Goal: Task Accomplishment & Management: Use online tool/utility

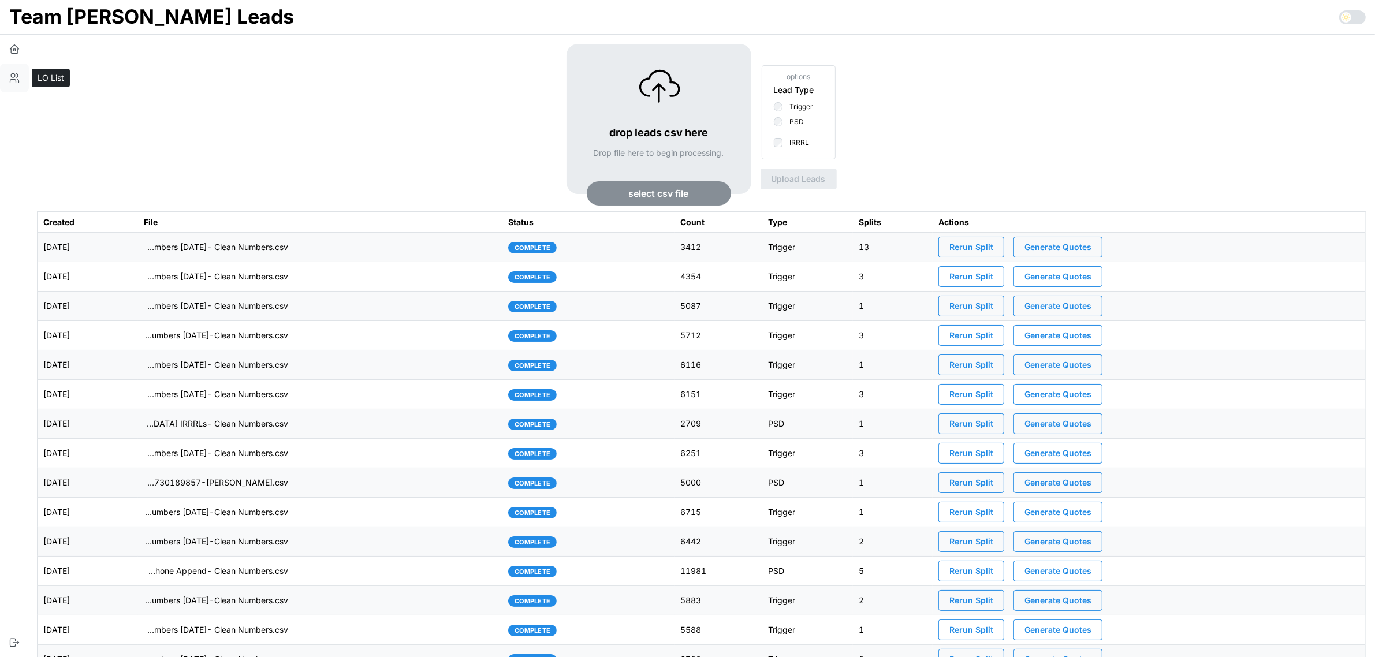
click at [15, 78] on icon "button" at bounding box center [15, 78] width 12 height 12
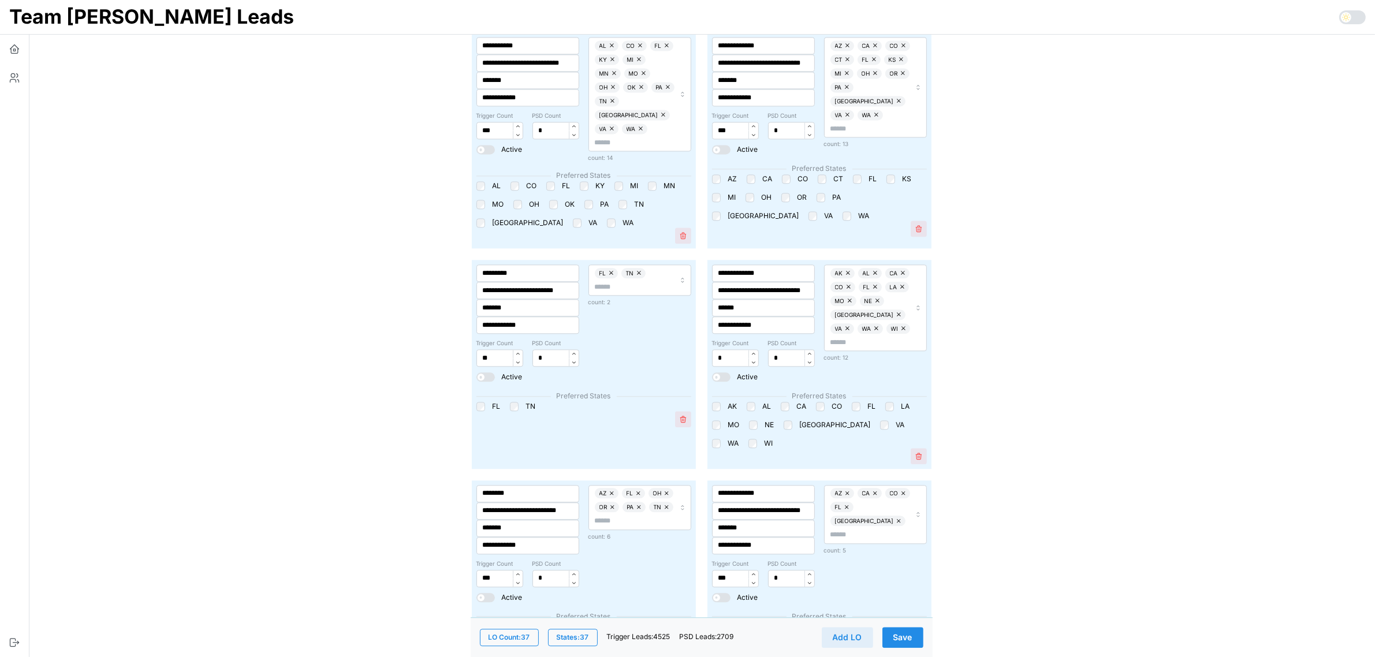
scroll to position [3333, 0]
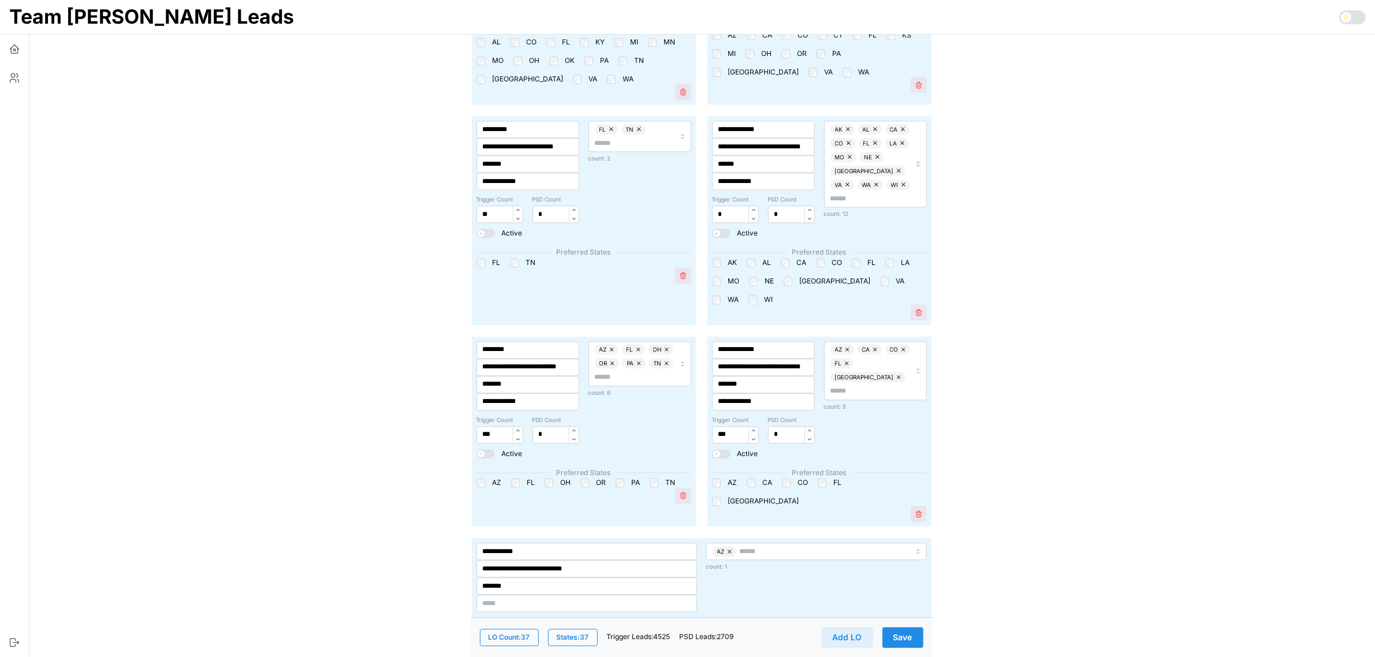
click at [501, 628] on input "*" at bounding box center [529, 636] width 106 height 17
type input "**"
click at [907, 628] on span "Save" at bounding box center [902, 638] width 19 height 20
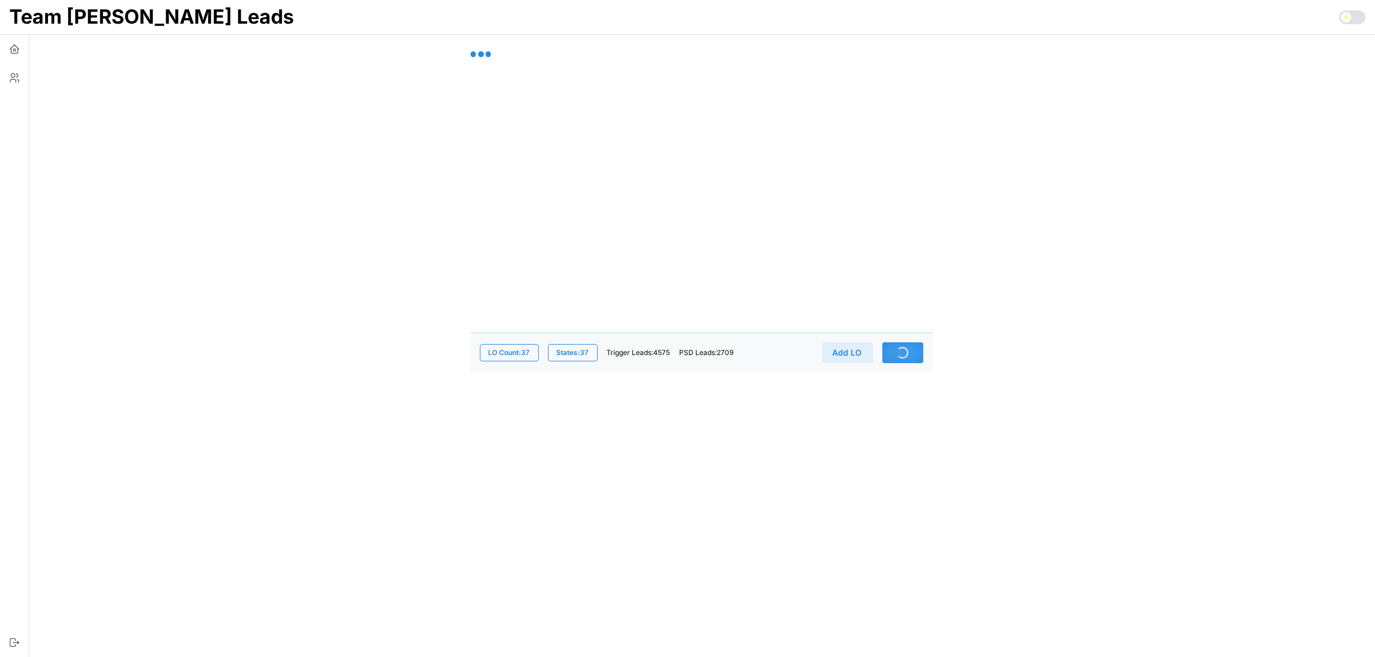
scroll to position [0, 0]
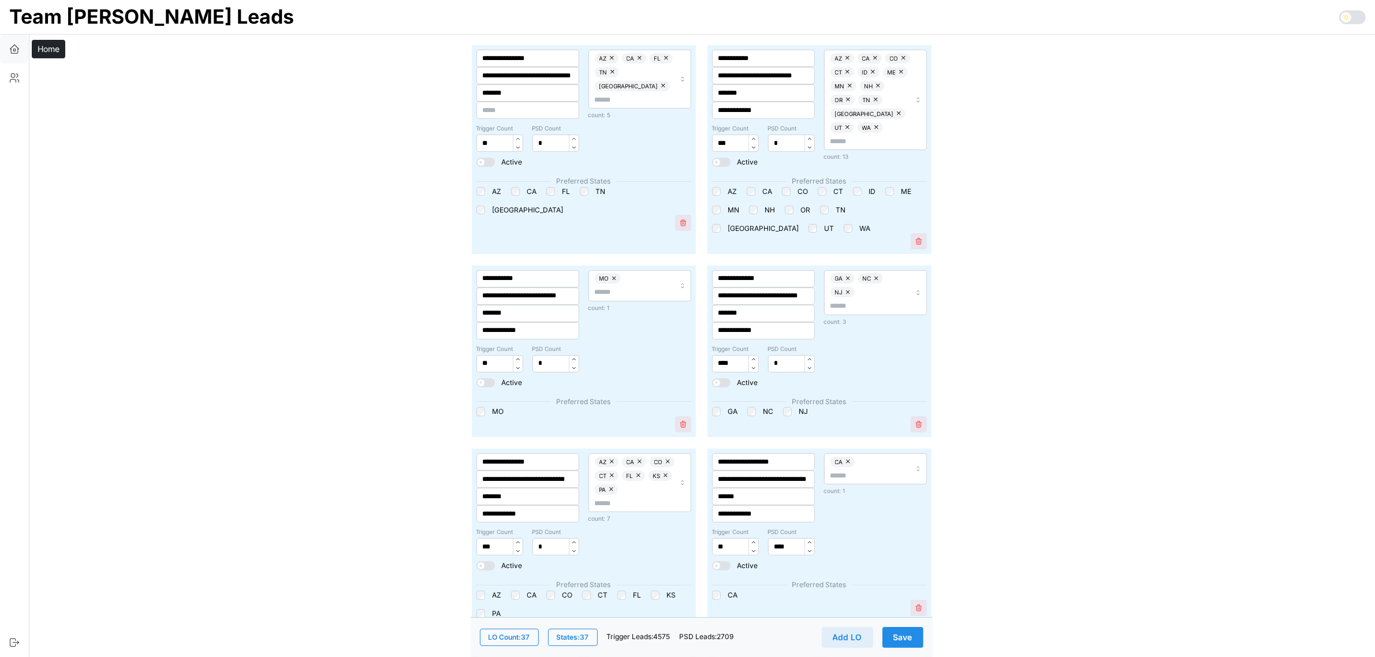
click at [12, 49] on icon "button" at bounding box center [15, 49] width 12 height 12
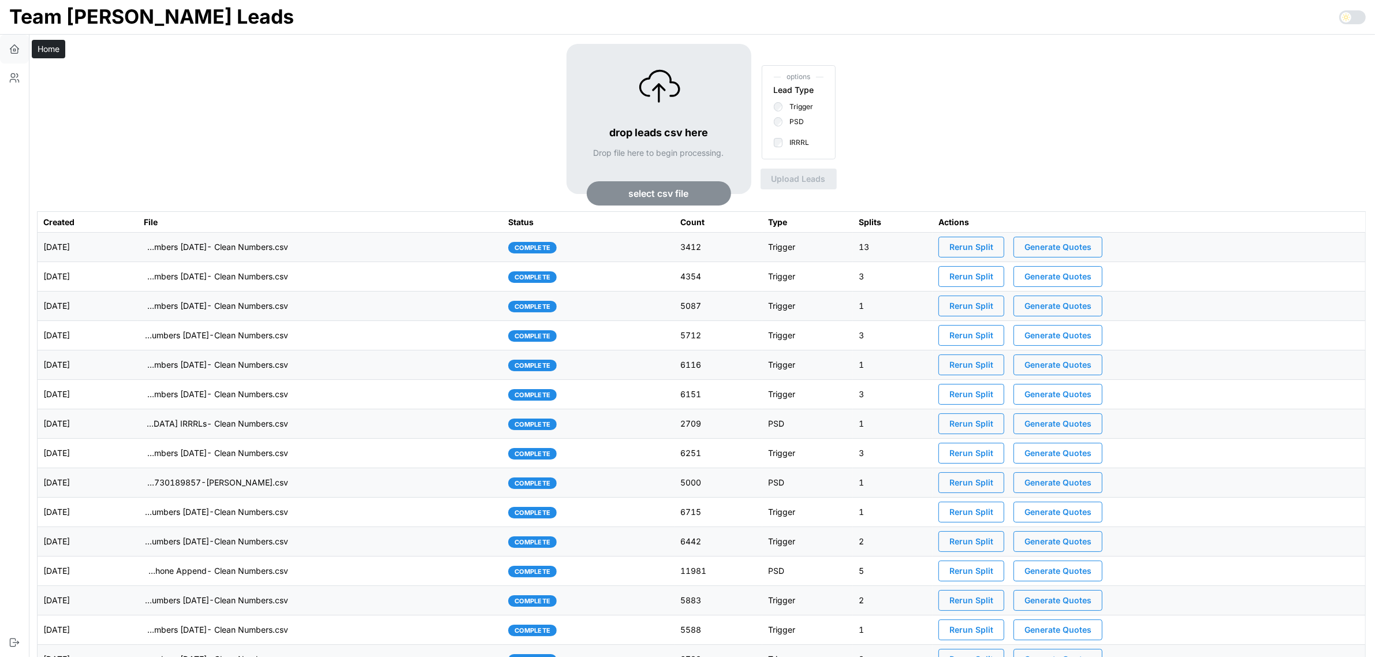
click at [16, 48] on icon "button" at bounding box center [15, 49] width 12 height 12
click at [641, 191] on span "select csv file" at bounding box center [659, 193] width 60 height 23
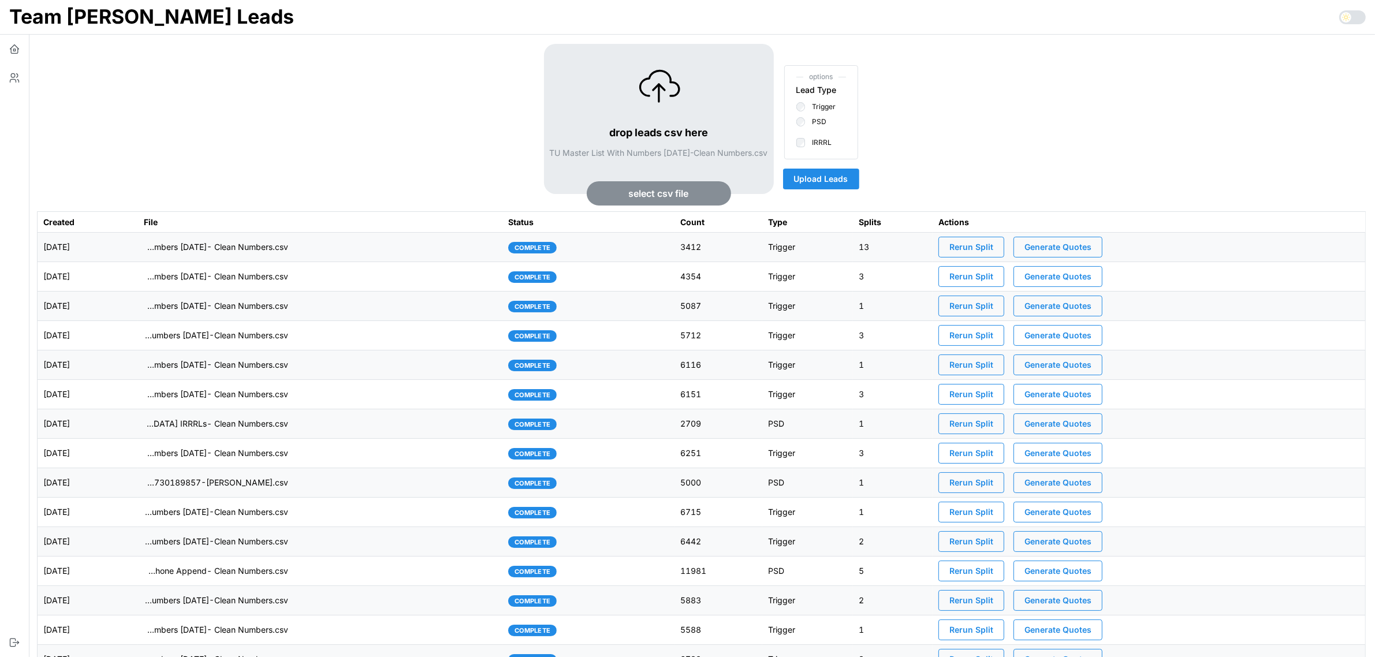
click at [823, 185] on span "Upload Leads" at bounding box center [821, 179] width 54 height 20
